Goal: Find specific page/section: Find specific page/section

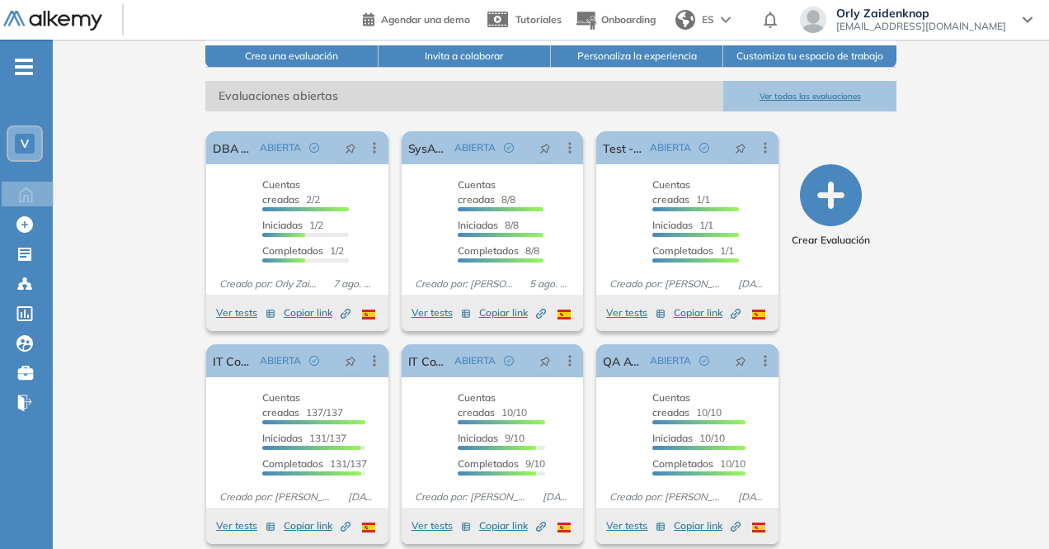
scroll to position [221, 0]
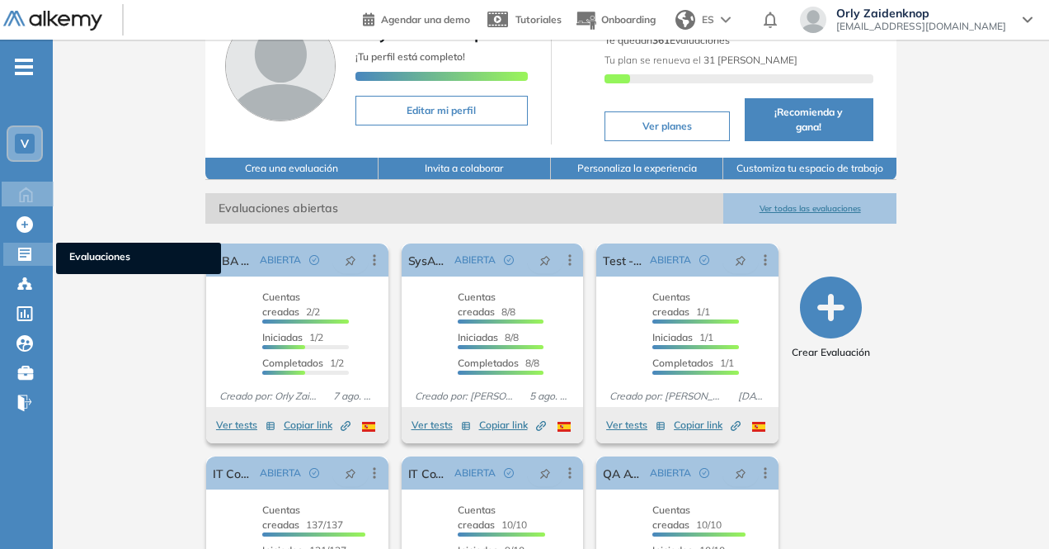
click at [25, 252] on icon at bounding box center [25, 254] width 17 height 17
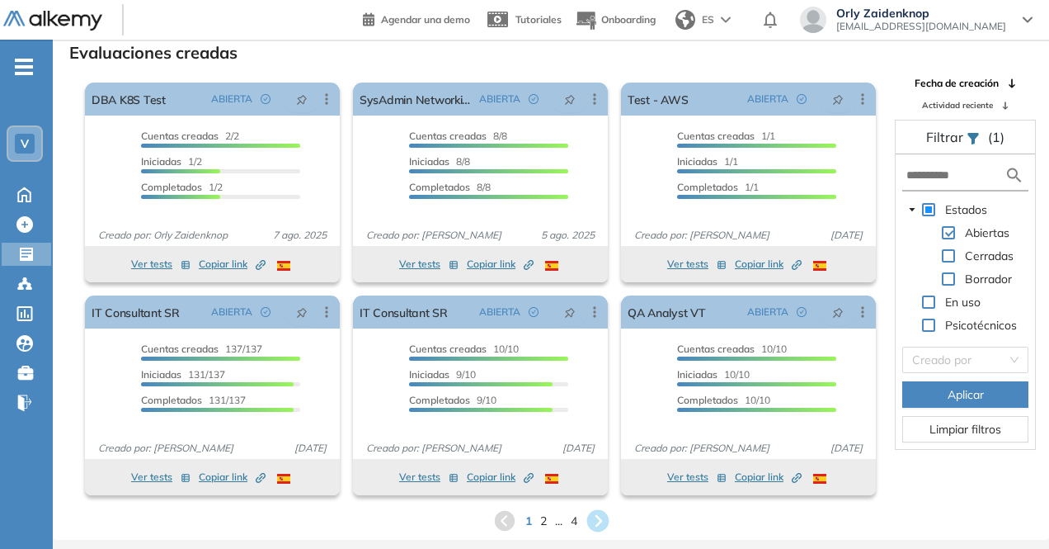
click at [596, 520] on icon at bounding box center [598, 521] width 22 height 22
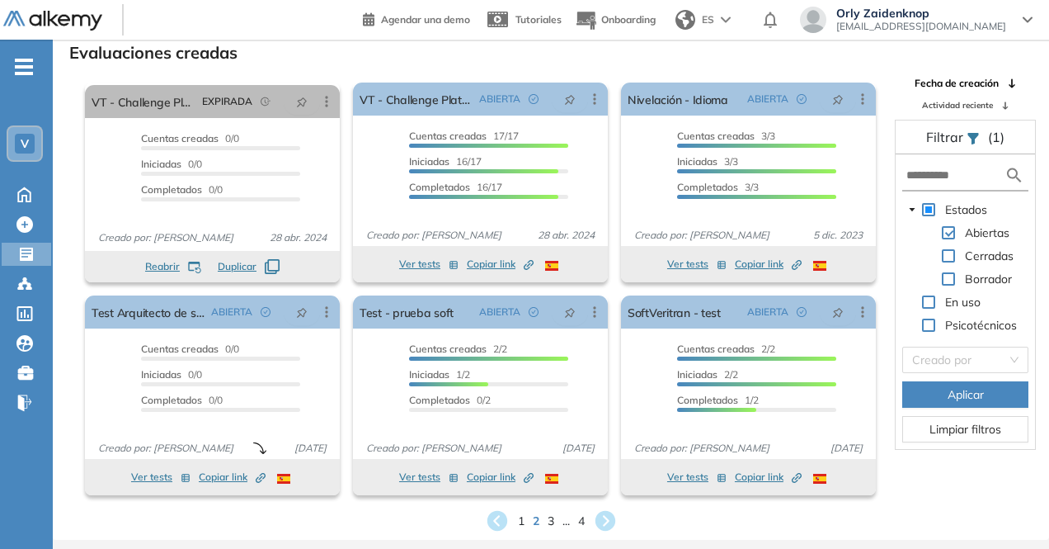
click at [609, 516] on icon at bounding box center [605, 521] width 20 height 20
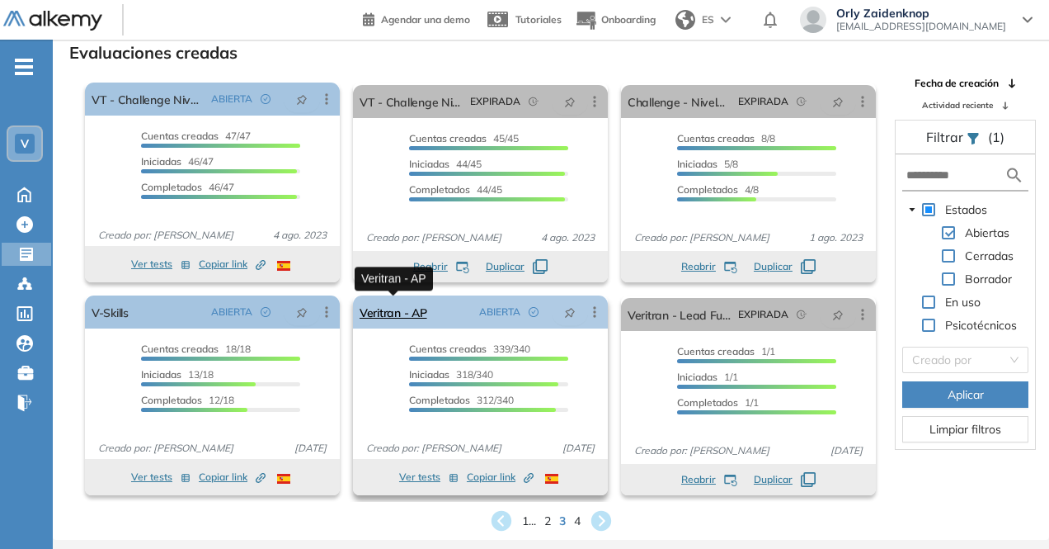
click at [391, 307] on link "Veritran - AP" at bounding box center [394, 311] width 68 height 33
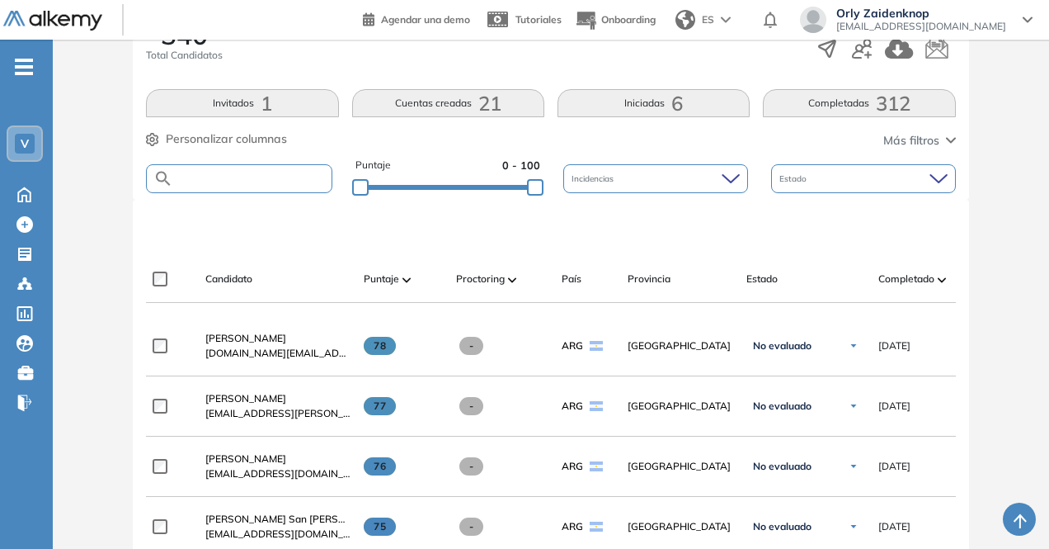
click at [224, 177] on input "text" at bounding box center [252, 178] width 158 height 12
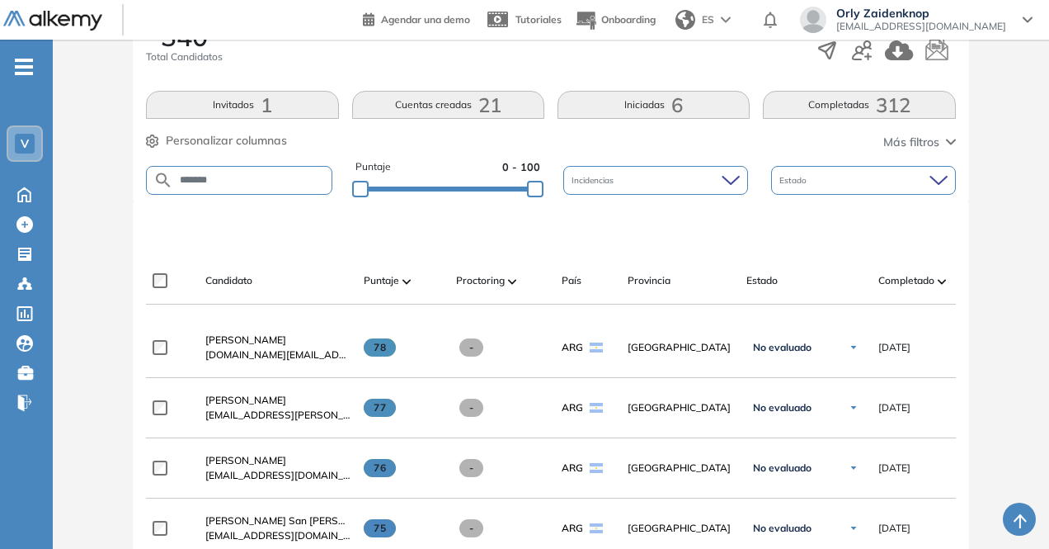
type input "*******"
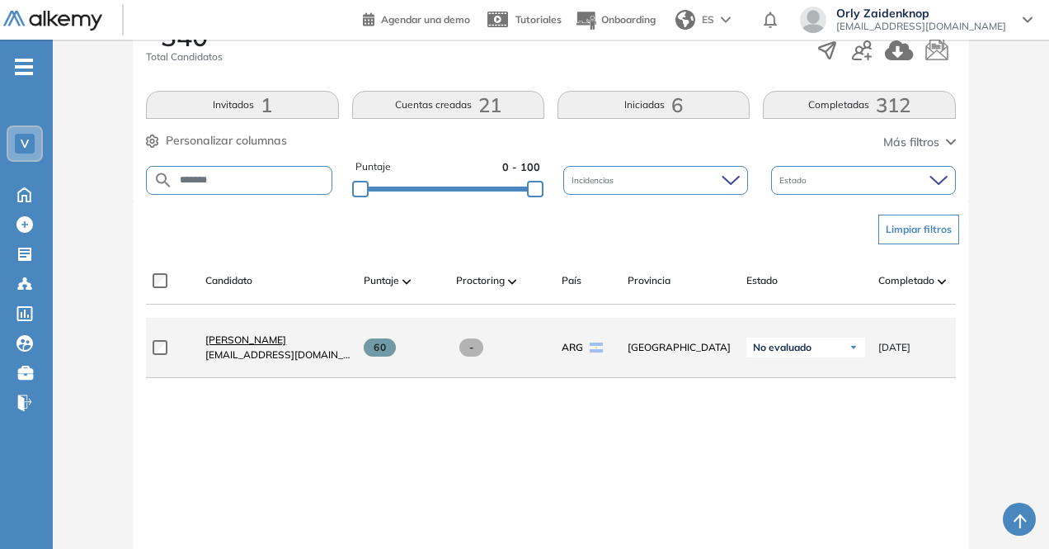
click at [262, 344] on span "[PERSON_NAME]" at bounding box center [245, 339] width 81 height 12
